Goal: Task Accomplishment & Management: Manage account settings

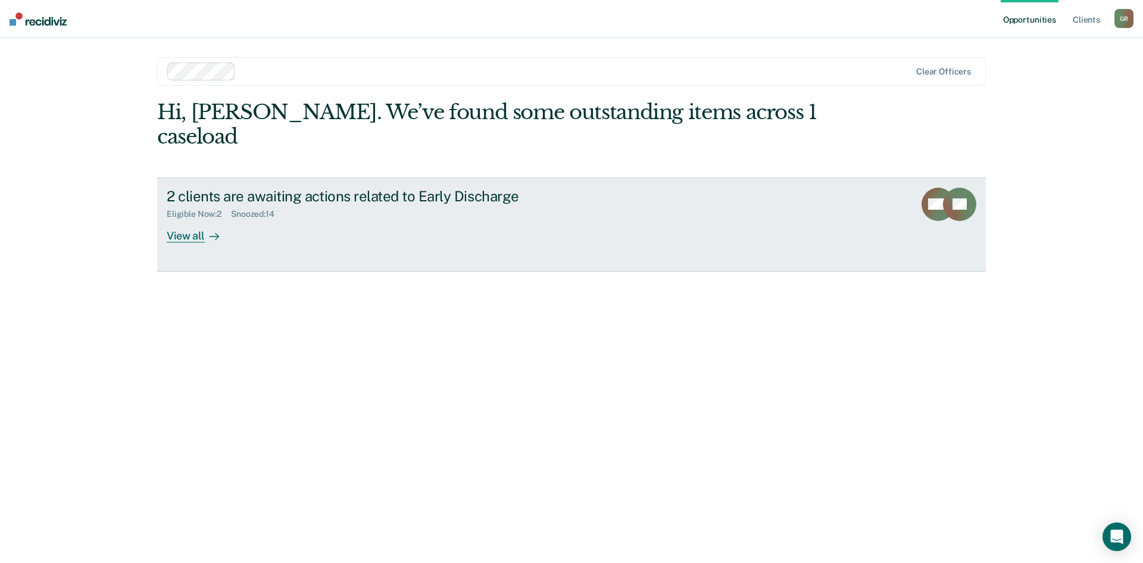
click at [186, 219] on div "View all" at bounding box center [200, 230] width 67 height 23
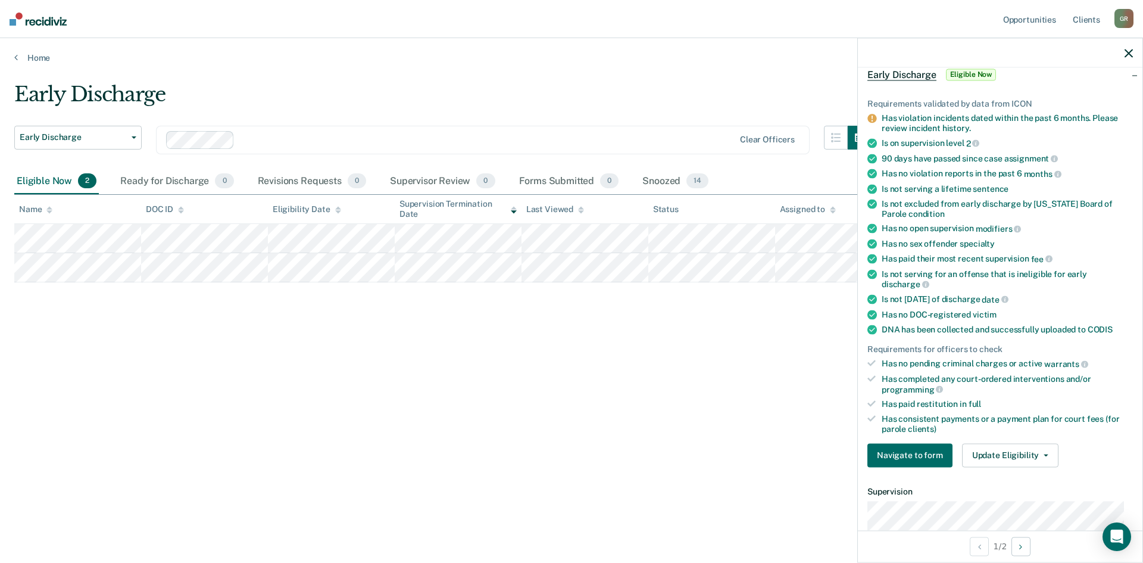
scroll to position [179, 0]
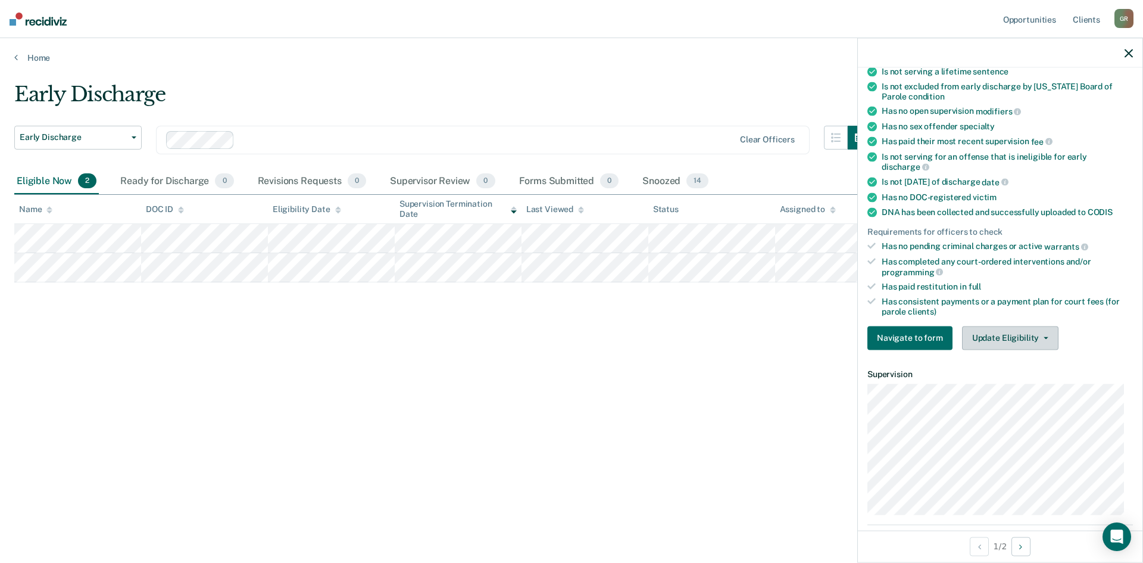
click at [1025, 334] on button "Update Eligibility" at bounding box center [1010, 338] width 96 height 24
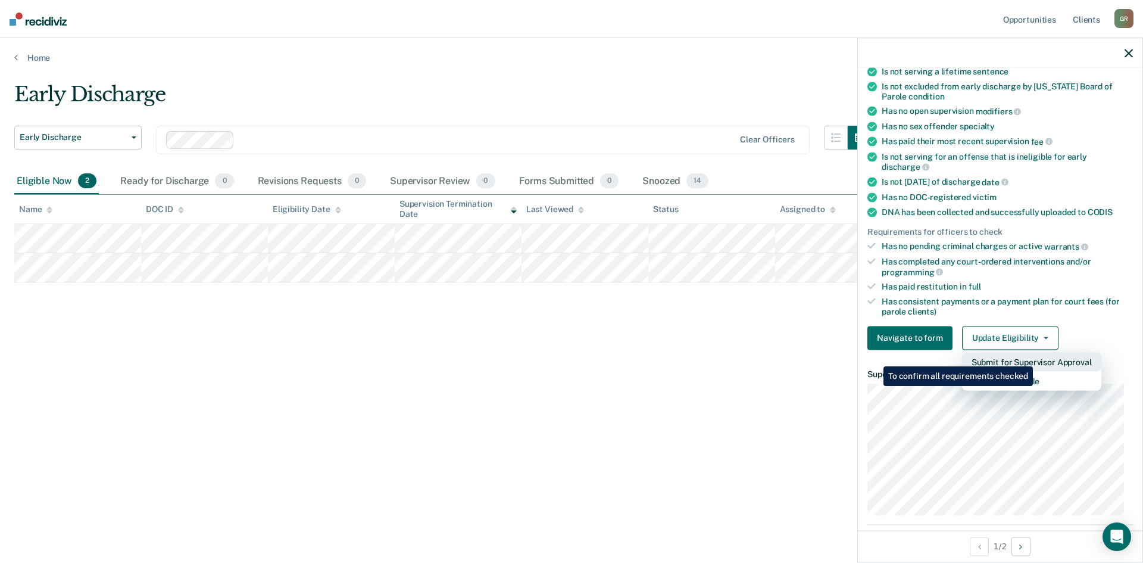
click at [1035, 357] on button "Submit for Supervisor Approval" at bounding box center [1031, 361] width 139 height 19
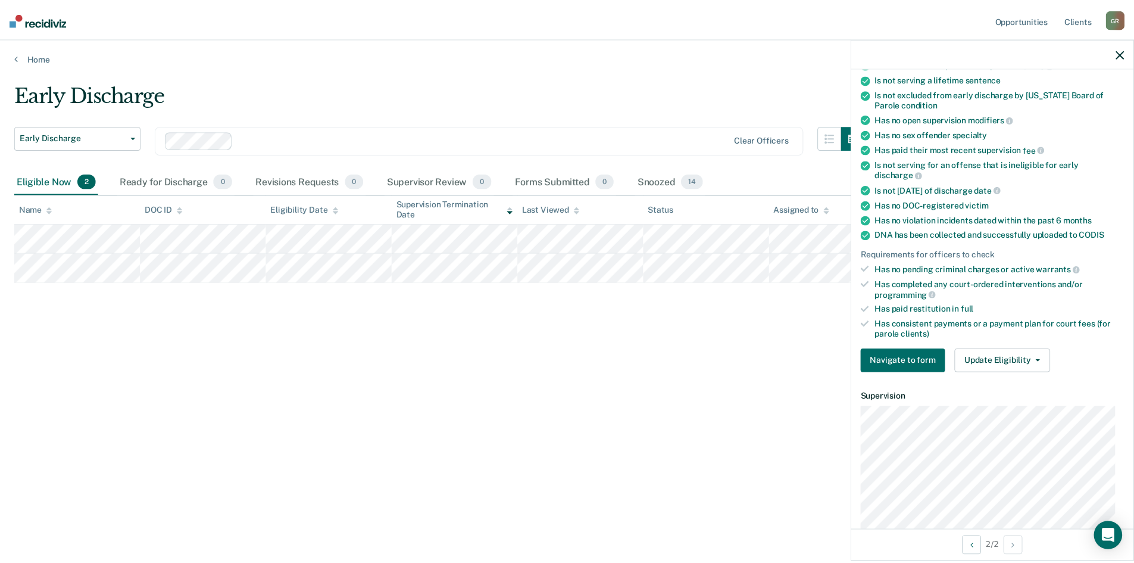
scroll to position [120, 0]
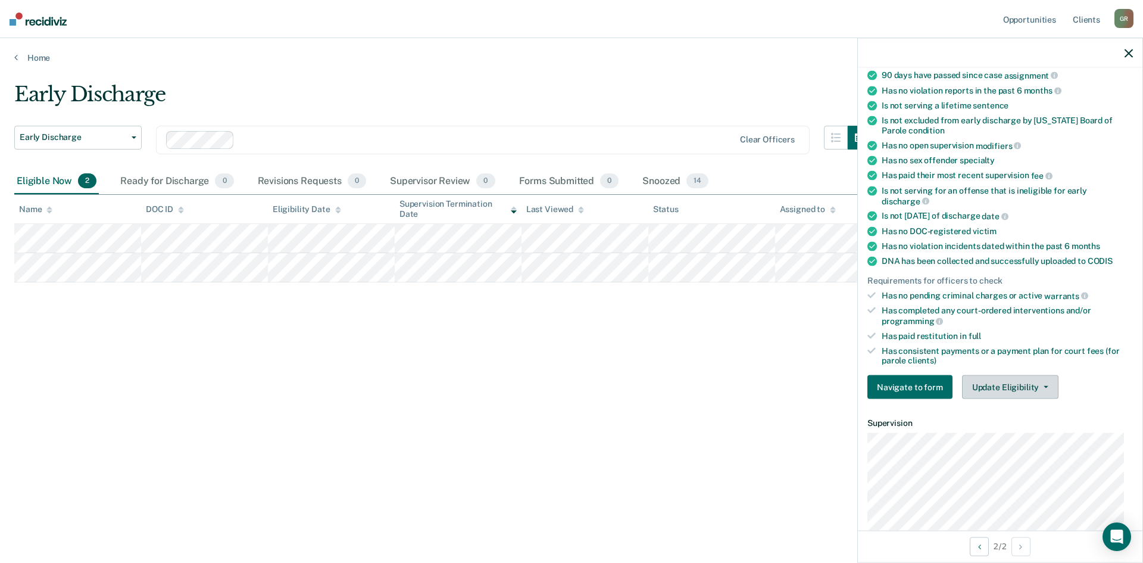
click at [995, 382] on button "Update Eligibility" at bounding box center [1010, 387] width 96 height 24
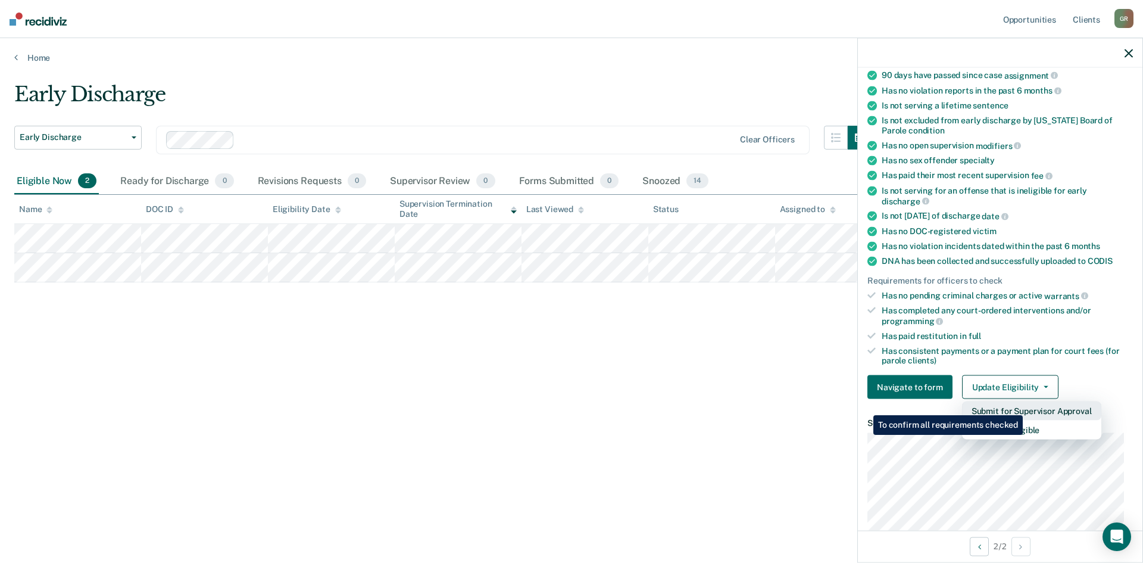
click at [1025, 406] on button "Submit for Supervisor Approval" at bounding box center [1031, 410] width 139 height 19
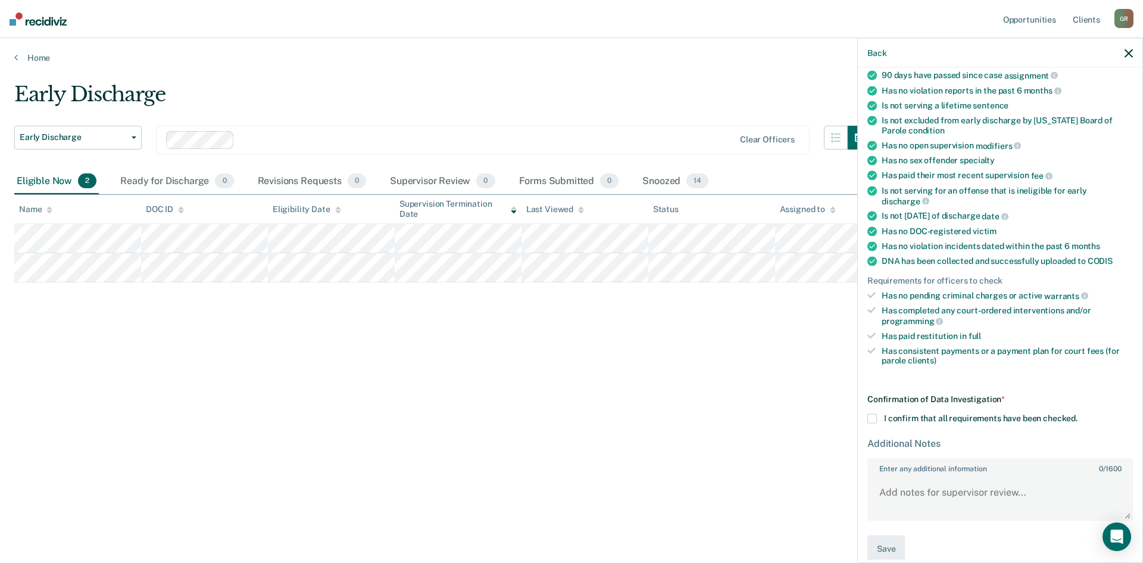
click at [1125, 54] on icon "button" at bounding box center [1129, 53] width 8 height 8
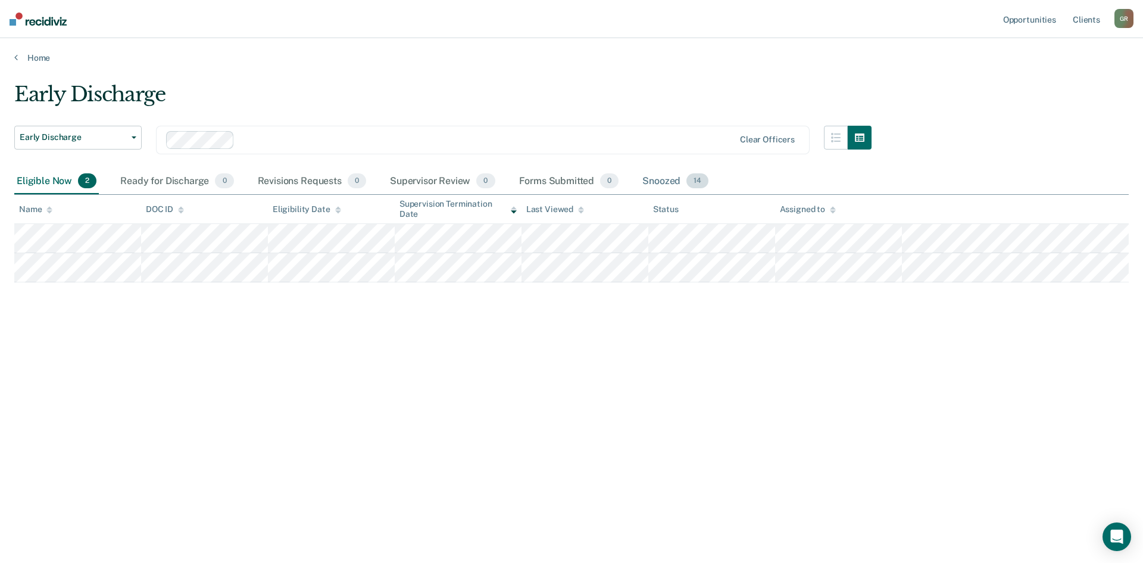
click at [700, 176] on span "14" at bounding box center [697, 180] width 22 height 15
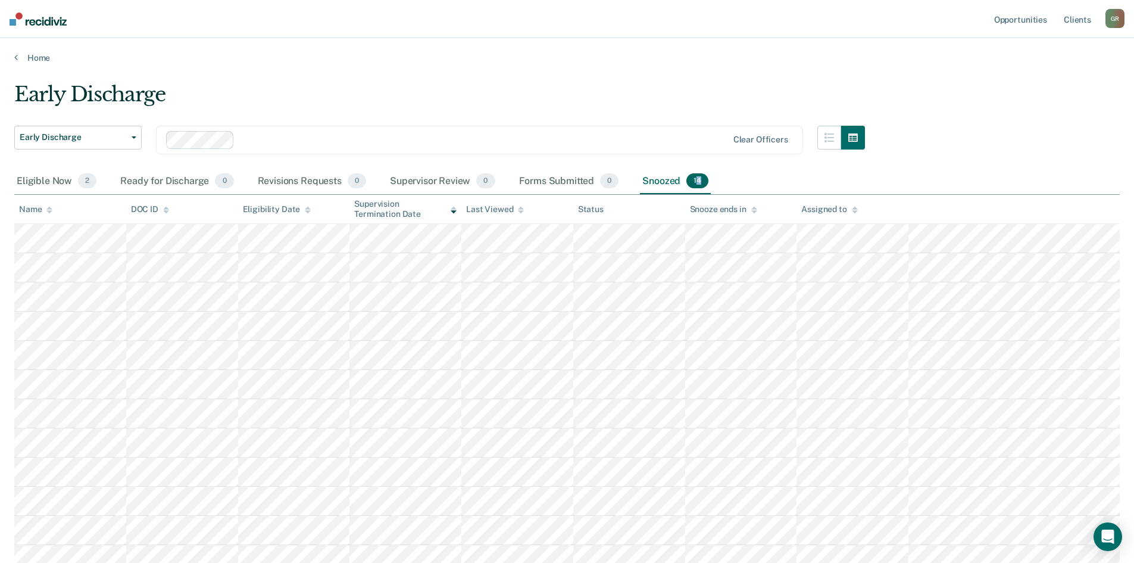
click at [699, 181] on span "14" at bounding box center [697, 180] width 22 height 15
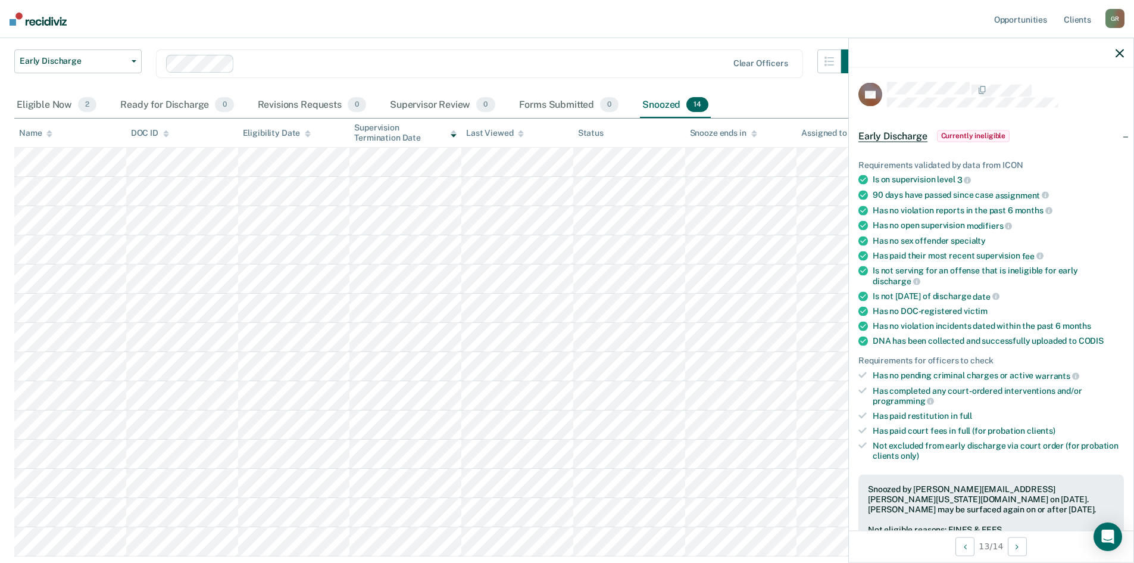
scroll to position [0, 0]
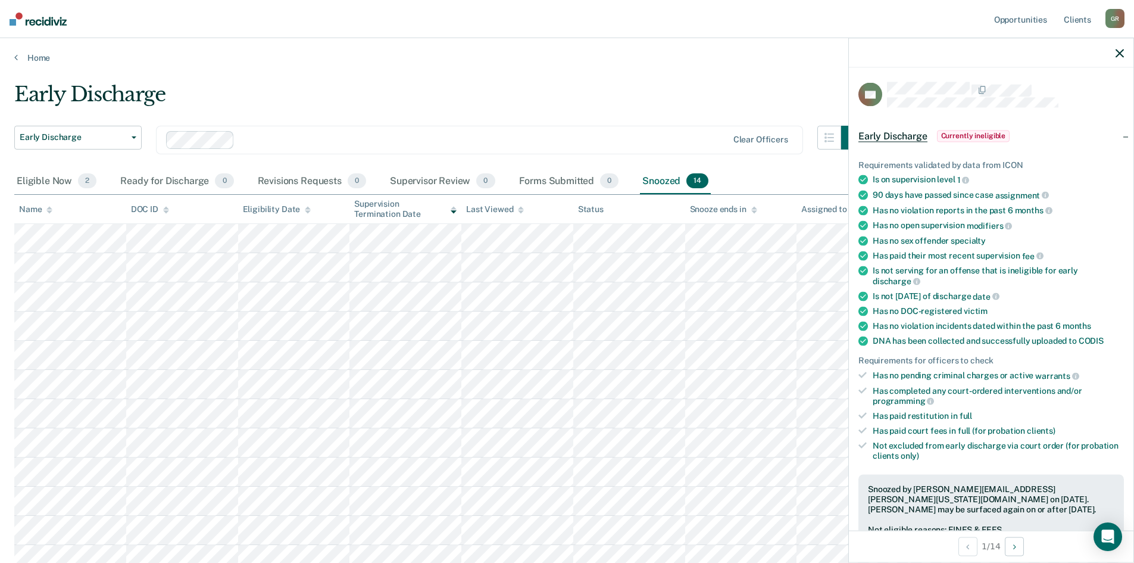
click at [1120, 50] on icon "button" at bounding box center [1120, 53] width 8 height 8
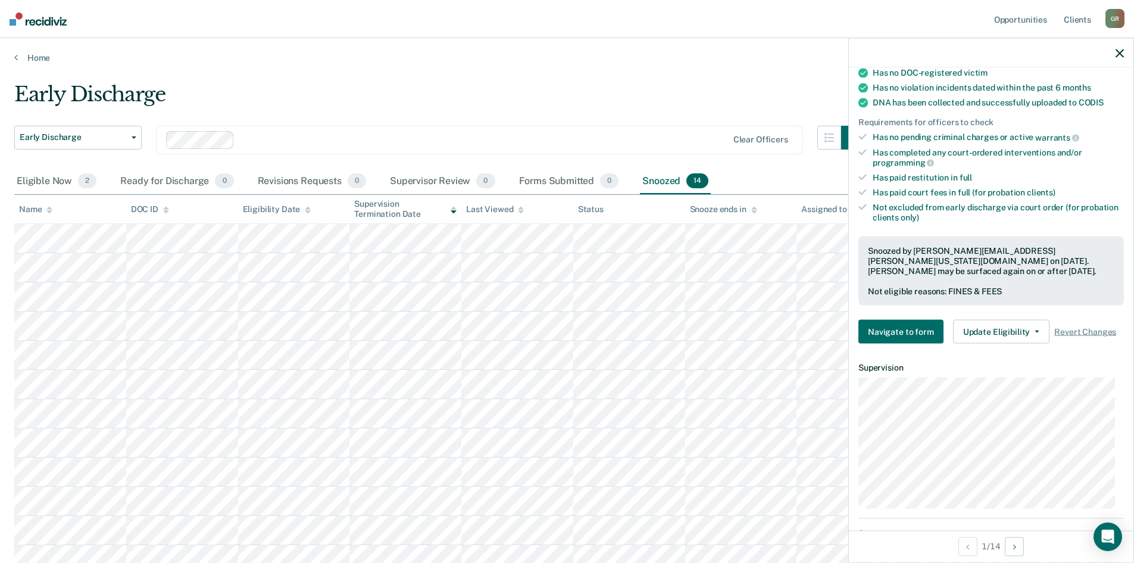
click at [653, 95] on div "Early Discharge" at bounding box center [439, 99] width 851 height 34
click at [1120, 52] on icon "button" at bounding box center [1120, 53] width 8 height 8
